Goal: Task Accomplishment & Management: Manage account settings

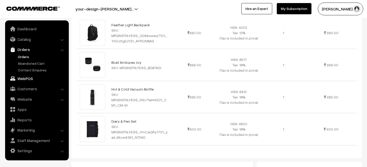
scroll to position [198, 0]
click at [24, 58] on link "Orders" at bounding box center [42, 56] width 51 height 5
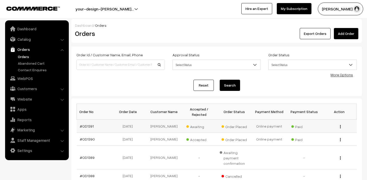
click at [193, 126] on span "Awaiting" at bounding box center [200, 126] width 26 height 7
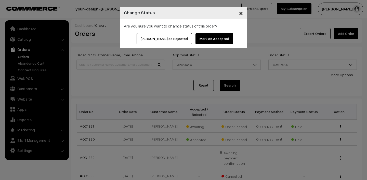
click at [204, 35] on button "Mark as Accepted" at bounding box center [215, 38] width 38 height 11
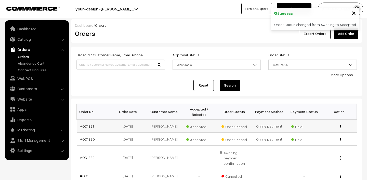
click at [88, 124] on td "#OD1391" at bounding box center [94, 126] width 35 height 13
click at [87, 125] on link "#OD1391" at bounding box center [87, 126] width 14 height 4
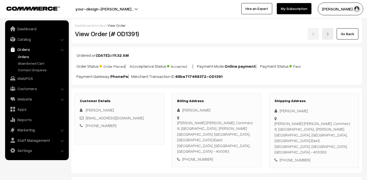
click at [29, 60] on ul "Orders" at bounding box center [36, 63] width 61 height 19
